Goal: Information Seeking & Learning: Check status

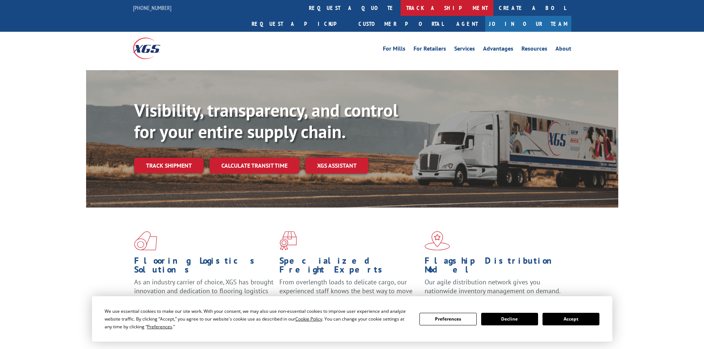
click at [401, 3] on link "track a shipment" at bounding box center [447, 8] width 93 height 16
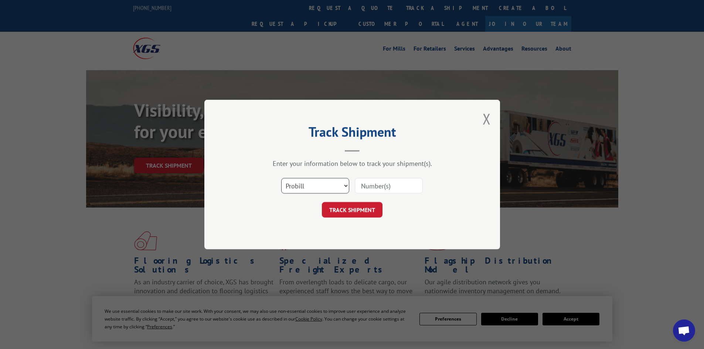
click at [347, 187] on select "Select category... Probill BOL PO" at bounding box center [315, 186] width 68 height 16
select select "bol"
click at [281, 178] on select "Select category... Probill BOL PO" at bounding box center [315, 186] width 68 height 16
paste input "471224"
type input "471224"
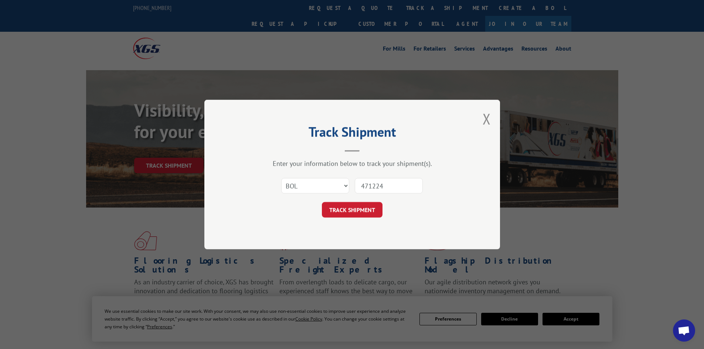
click at [339, 208] on button "TRACK SHIPMENT" at bounding box center [352, 210] width 61 height 16
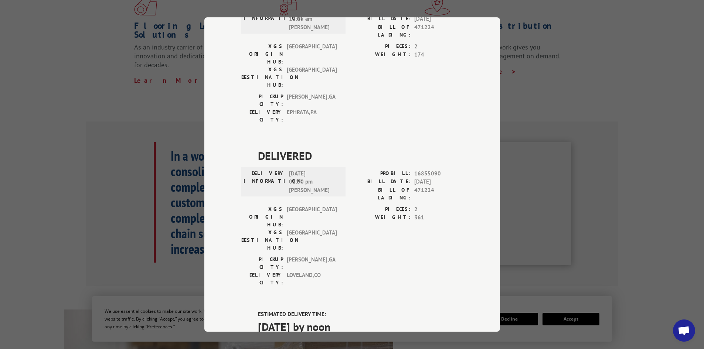
scroll to position [259, 0]
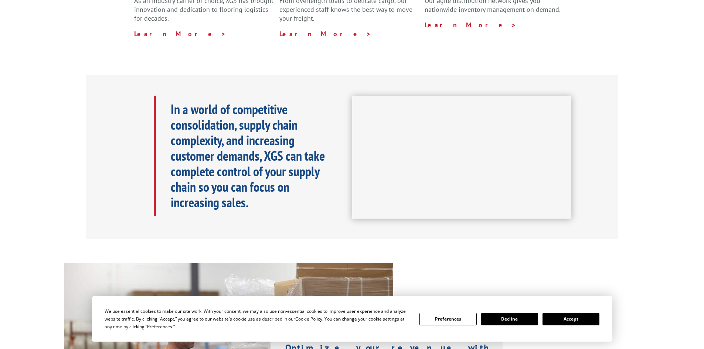
scroll to position [259, 0]
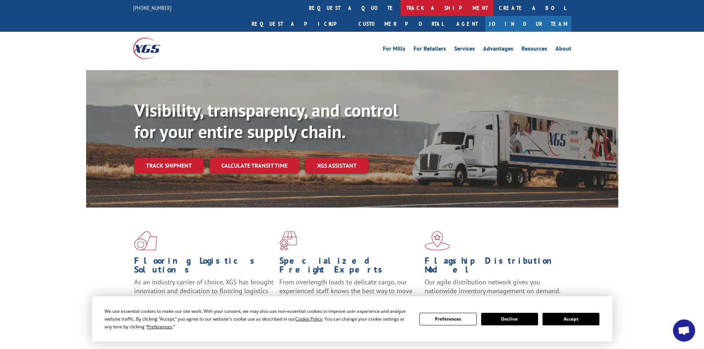
click at [401, 8] on link "track a shipment" at bounding box center [447, 8] width 93 height 16
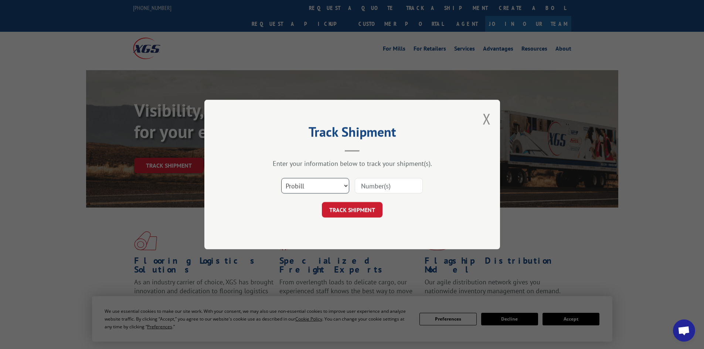
click at [345, 185] on select "Select category... Probill BOL PO" at bounding box center [315, 186] width 68 height 16
select select "bol"
click at [281, 178] on select "Select category... Probill BOL PO" at bounding box center [315, 186] width 68 height 16
paste input "471224"
type input "471224"
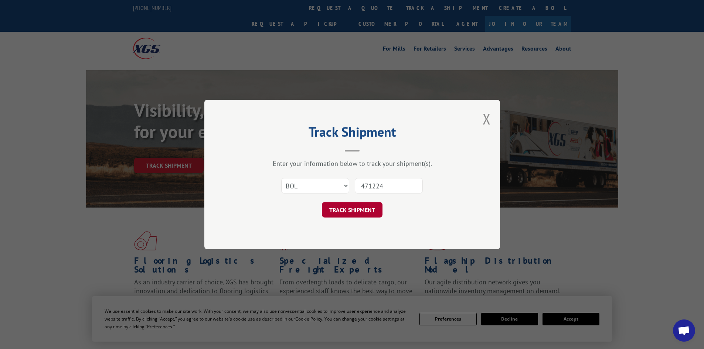
click at [359, 208] on button "TRACK SHIPMENT" at bounding box center [352, 210] width 61 height 16
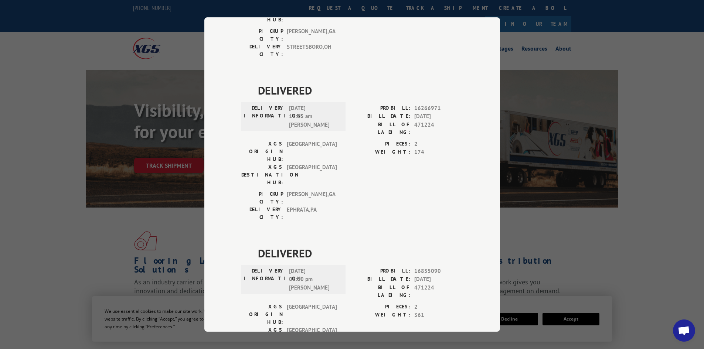
scroll to position [517, 0]
